Goal: Task Accomplishment & Management: Use online tool/utility

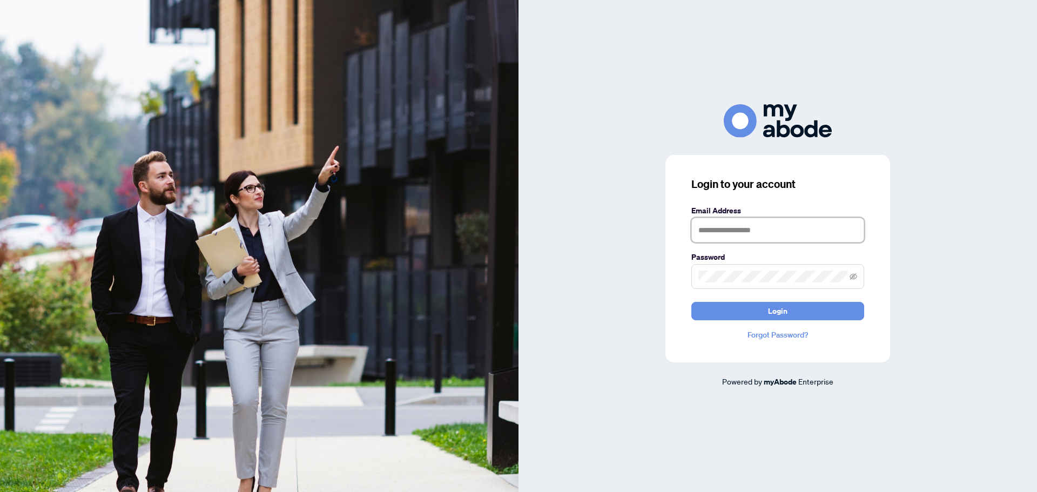
click at [762, 231] on input "text" at bounding box center [778, 230] width 173 height 25
type input "**********"
click at [692, 302] on button "Login" at bounding box center [778, 311] width 173 height 18
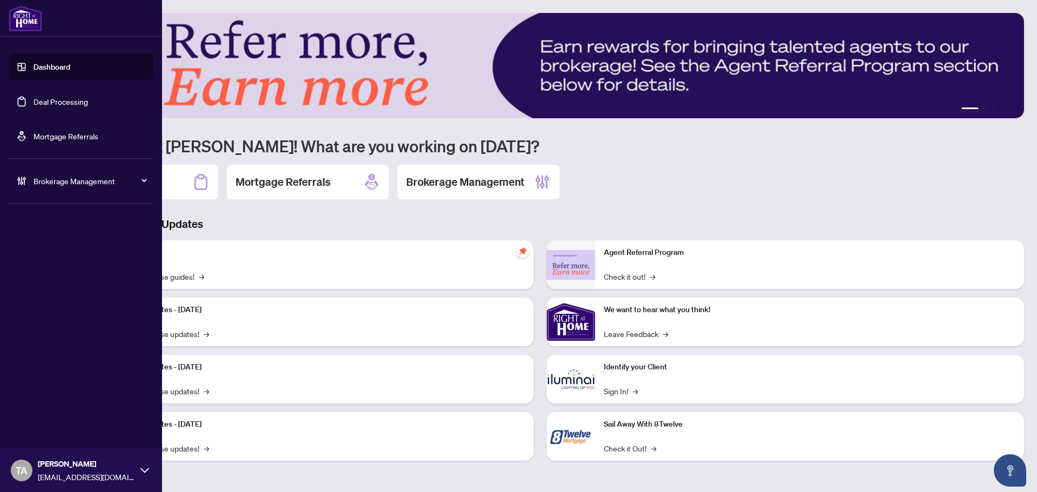
click at [70, 176] on span "Brokerage Management" at bounding box center [89, 181] width 112 height 12
click at [61, 258] on link "Manage Agents" at bounding box center [49, 259] width 53 height 10
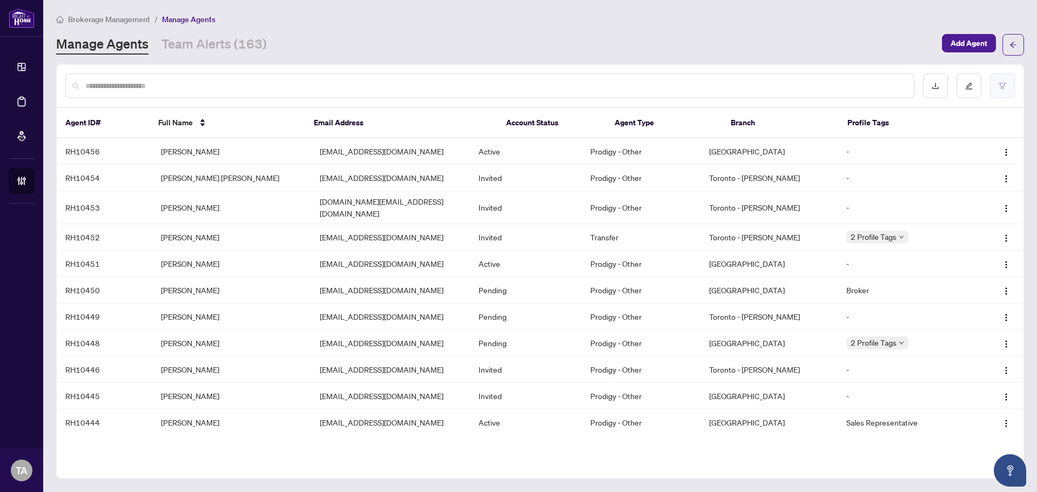
click at [1004, 86] on icon "filter" at bounding box center [1002, 86] width 6 height 6
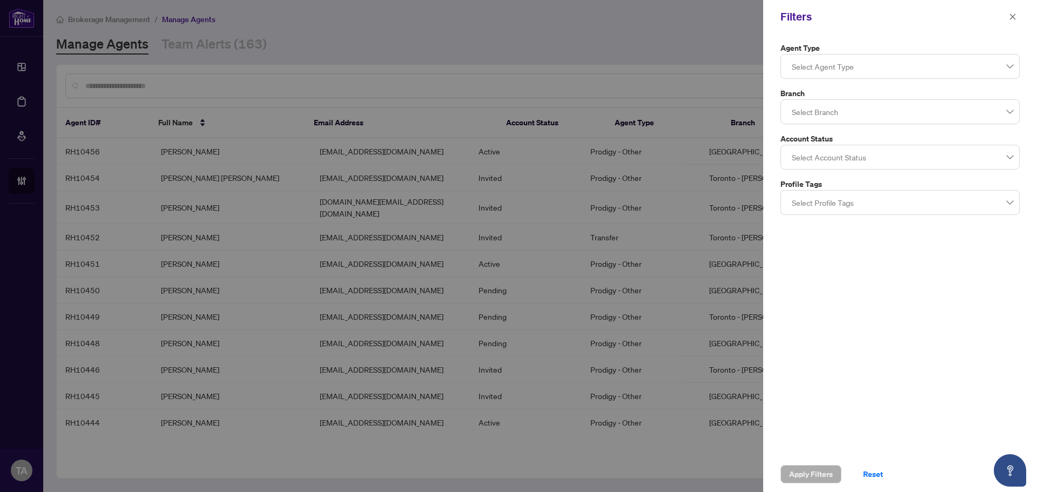
click at [872, 112] on div at bounding box center [900, 111] width 225 height 19
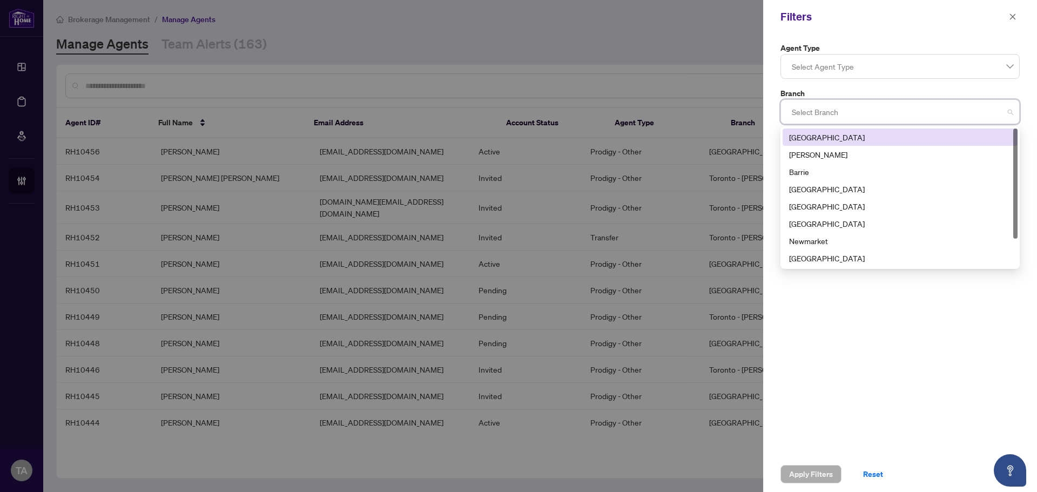
click at [847, 134] on div "[GEOGRAPHIC_DATA]" at bounding box center [900, 137] width 222 height 12
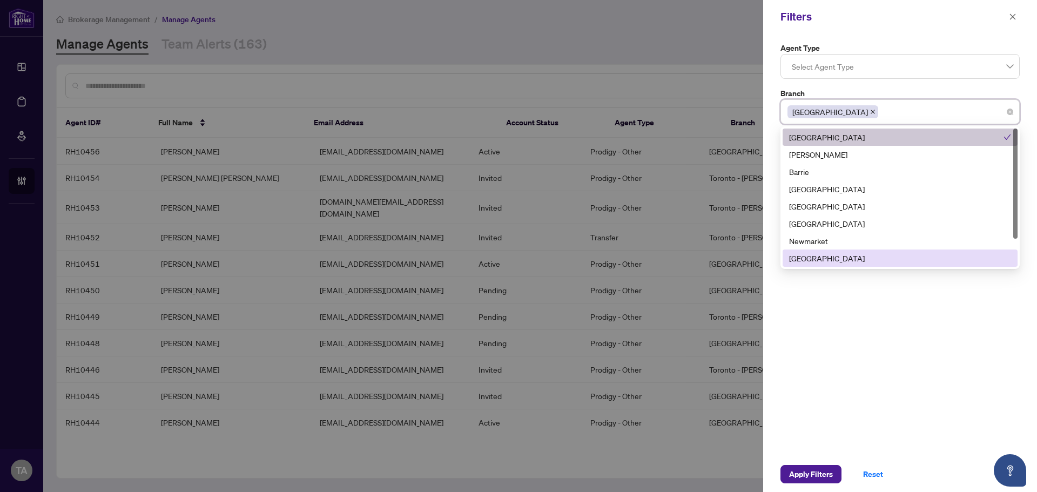
click at [962, 356] on div "Agent Type Select Agent Type Branch [GEOGRAPHIC_DATA] 7 9 10 [GEOGRAPHIC_DATA] …" at bounding box center [900, 244] width 274 height 423
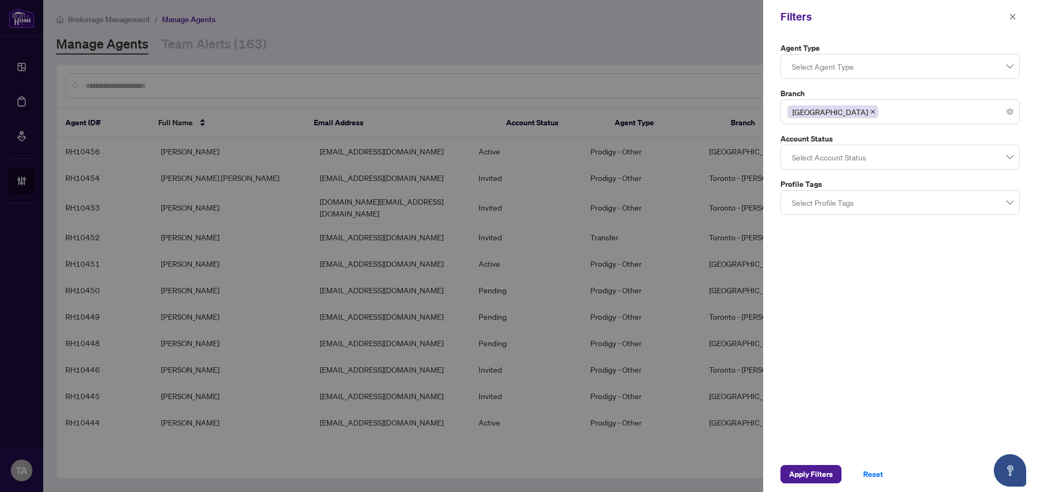
click at [897, 159] on div at bounding box center [900, 156] width 225 height 19
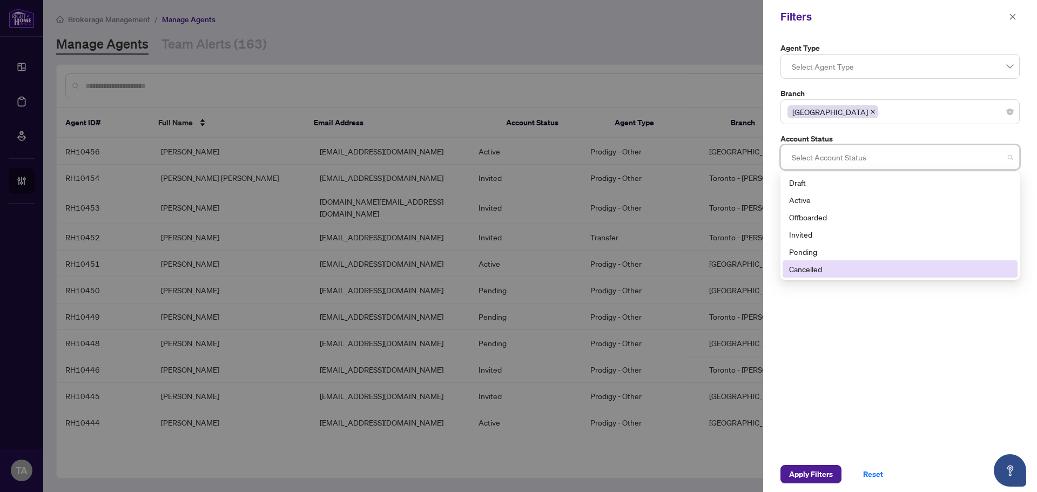
drag, startPoint x: 940, startPoint y: 442, endPoint x: 932, endPoint y: 172, distance: 270.8
click at [941, 432] on div "Agent Type Select Agent Type Branch [GEOGRAPHIC_DATA] 7 9 10 [GEOGRAPHIC_DATA] …" at bounding box center [900, 244] width 274 height 423
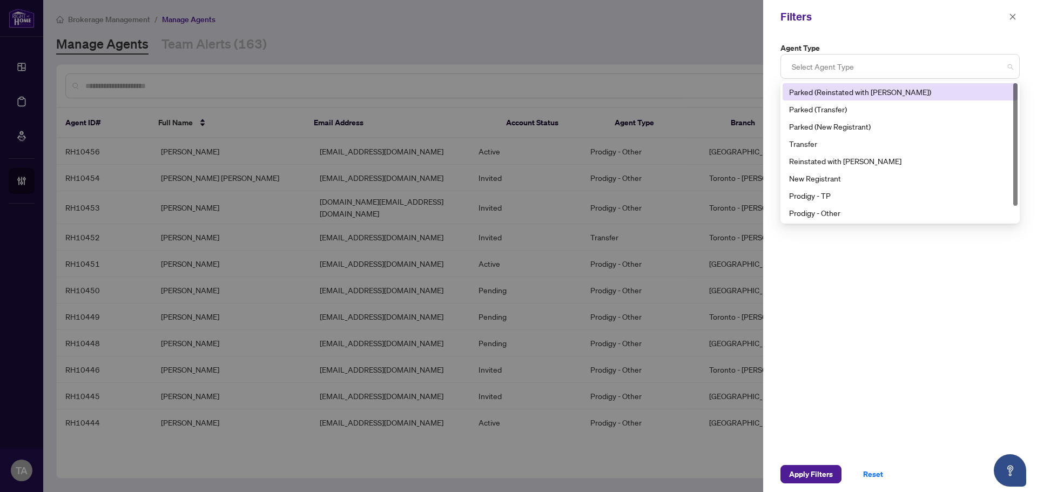
click at [938, 70] on div at bounding box center [900, 66] width 225 height 19
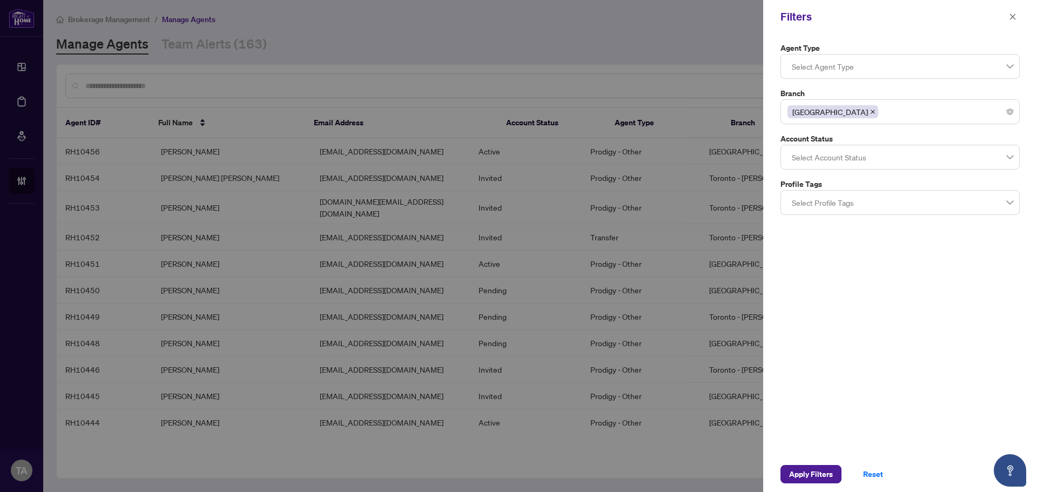
click at [864, 284] on div "Agent Type Select Agent Type 9 10 11 Parked (Reinstated with [PERSON_NAME]) Par…" at bounding box center [900, 244] width 274 height 423
click at [806, 475] on span "Apply Filters" at bounding box center [811, 474] width 44 height 17
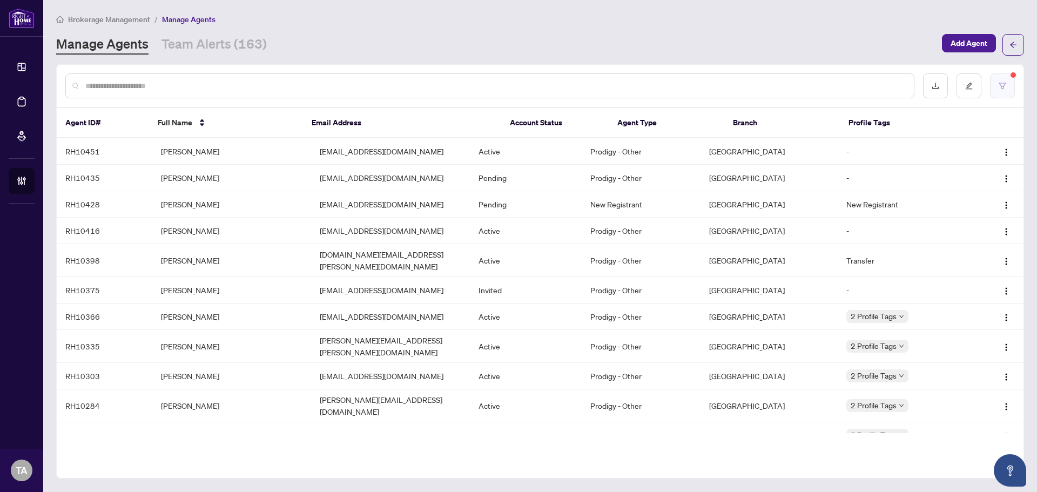
click at [1000, 79] on button "button" at bounding box center [1002, 85] width 25 height 25
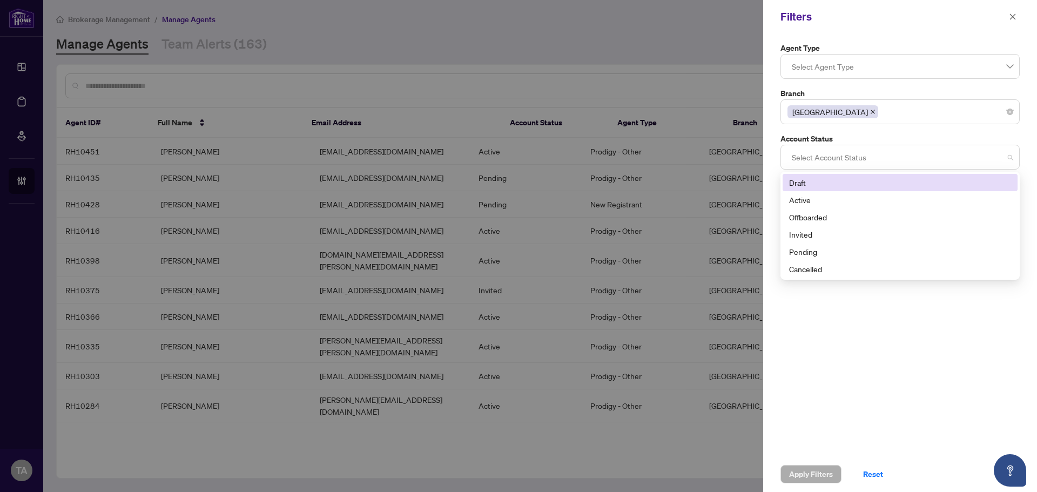
click at [869, 156] on div at bounding box center [900, 156] width 225 height 19
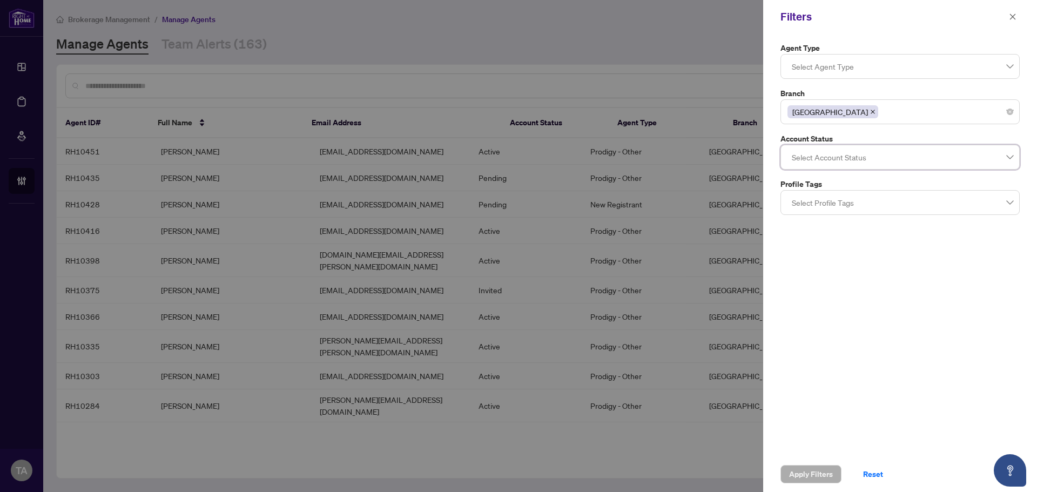
click at [867, 202] on div at bounding box center [900, 202] width 225 height 19
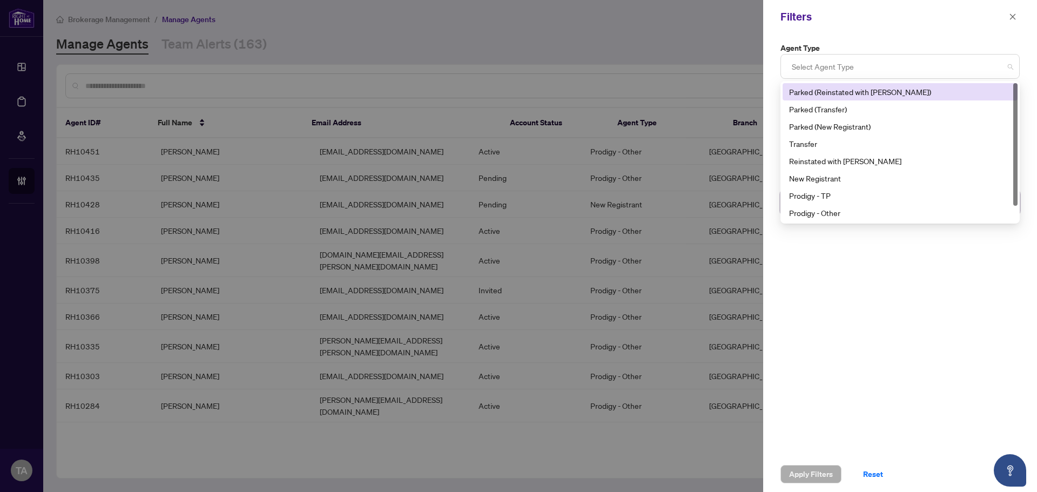
click at [922, 68] on div at bounding box center [900, 66] width 225 height 19
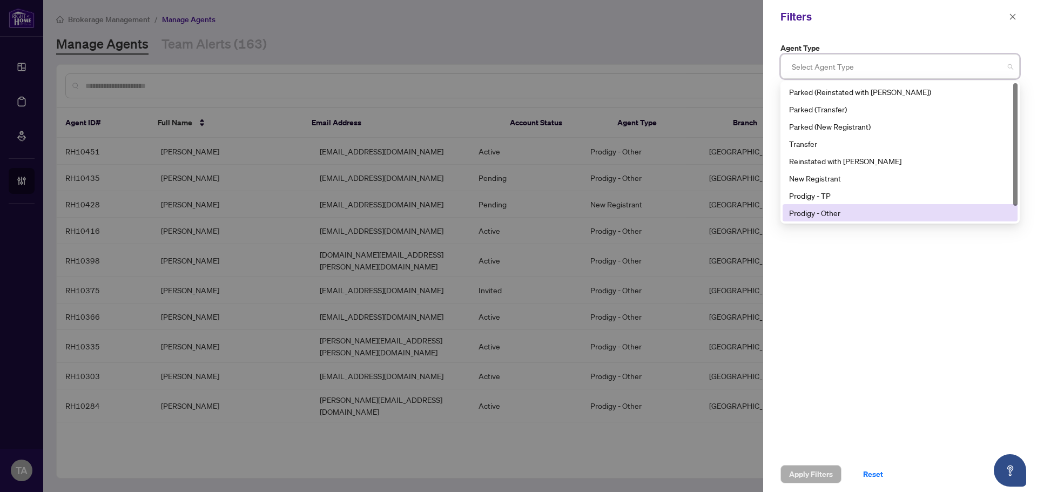
click at [833, 216] on div "Prodigy - Other" at bounding box center [900, 213] width 222 height 12
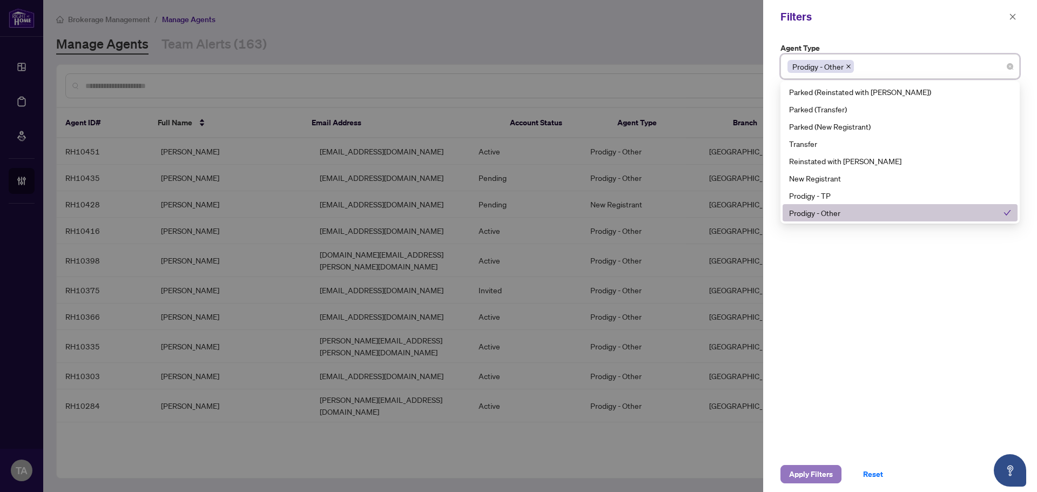
click at [823, 470] on span "Apply Filters" at bounding box center [811, 474] width 44 height 17
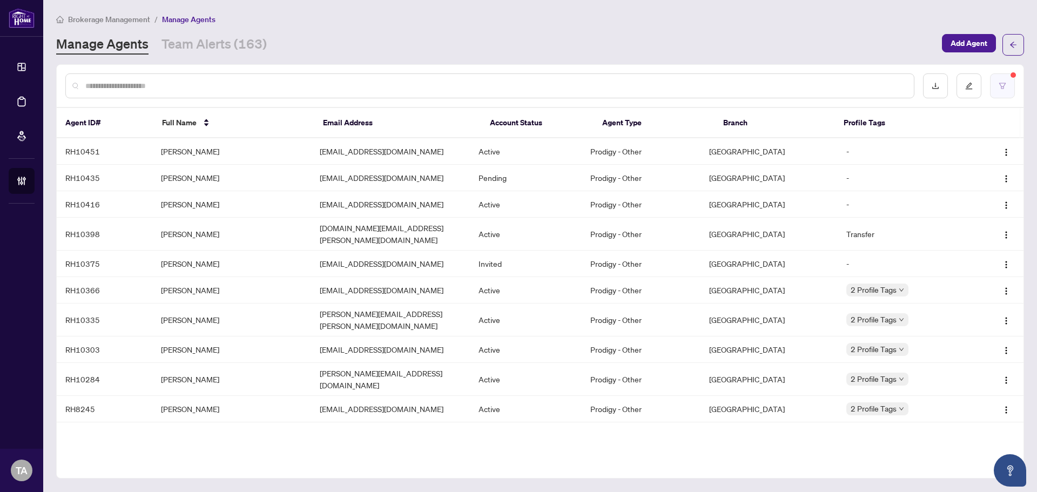
click at [1003, 83] on icon "filter" at bounding box center [1002, 86] width 6 height 6
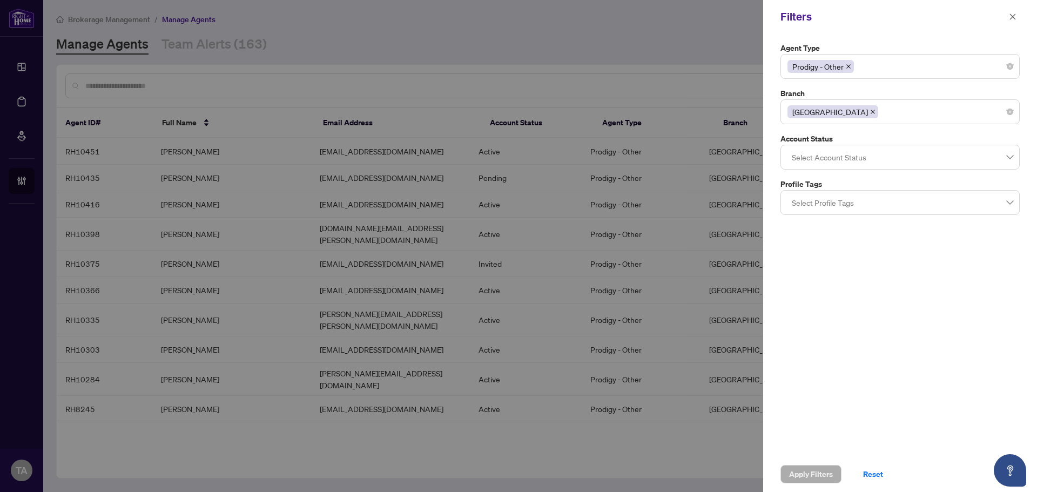
click at [896, 69] on div "Prodigy - Other" at bounding box center [900, 66] width 225 height 19
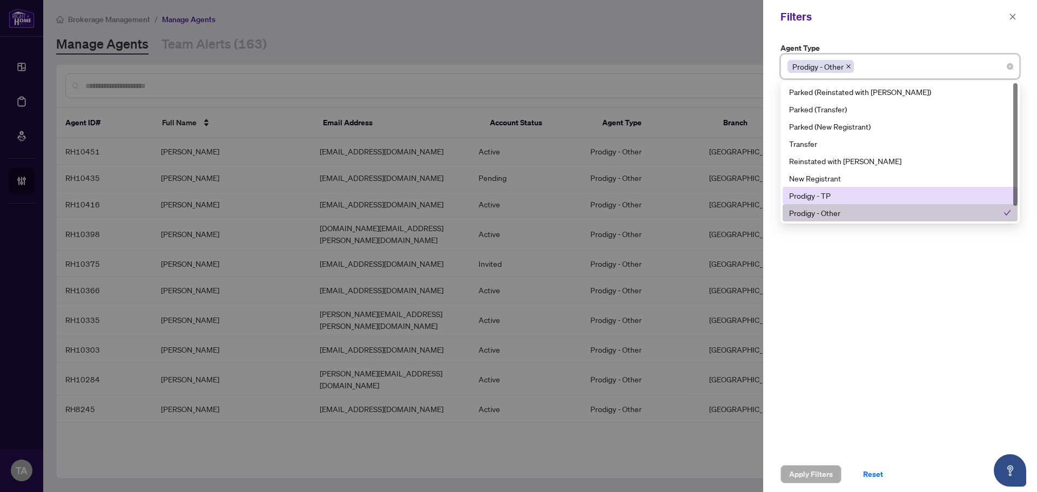
click at [823, 198] on div "Prodigy - TP" at bounding box center [900, 196] width 222 height 12
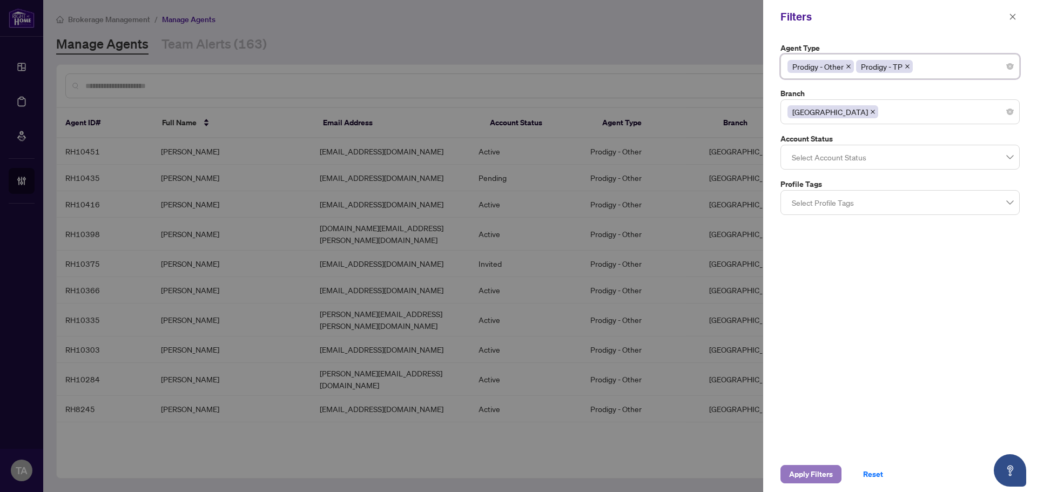
click at [800, 475] on span "Apply Filters" at bounding box center [811, 474] width 44 height 17
